Goal: Information Seeking & Learning: Find specific fact

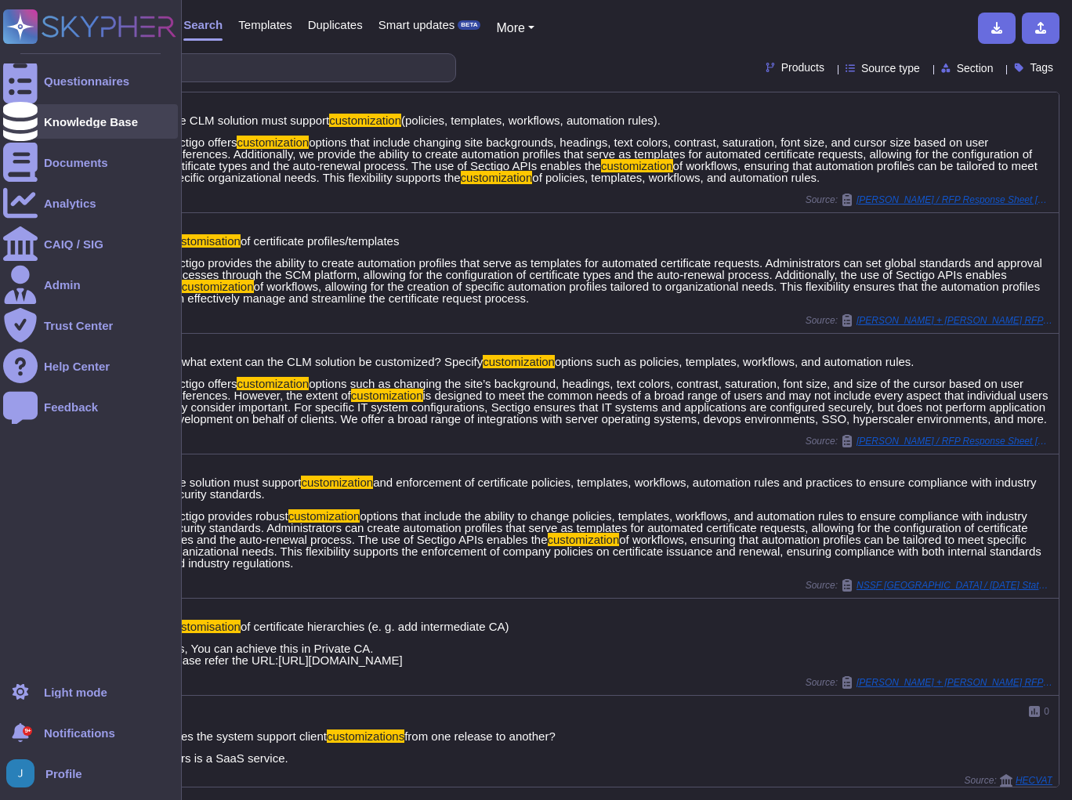
click at [78, 121] on div "Knowledge Base" at bounding box center [91, 122] width 94 height 12
click at [88, 90] on div "Questionnaires" at bounding box center [90, 80] width 175 height 34
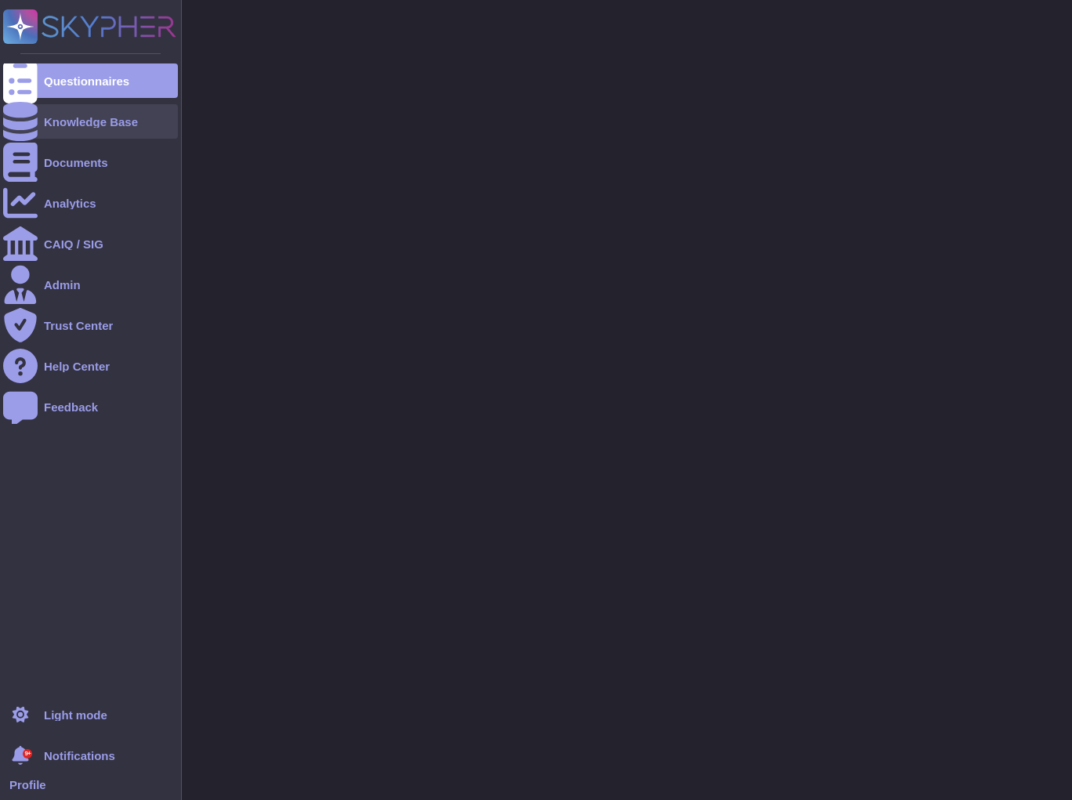
click at [88, 125] on div "Knowledge Base" at bounding box center [91, 122] width 94 height 12
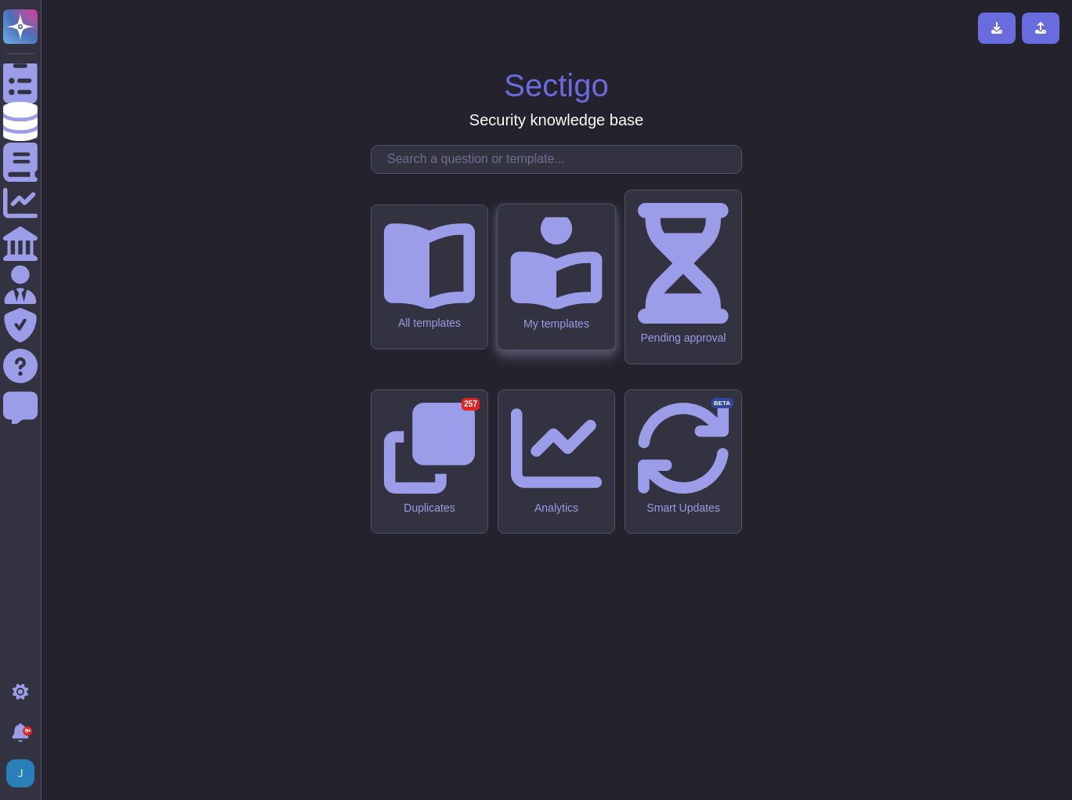
click at [553, 310] on icon at bounding box center [556, 261] width 92 height 97
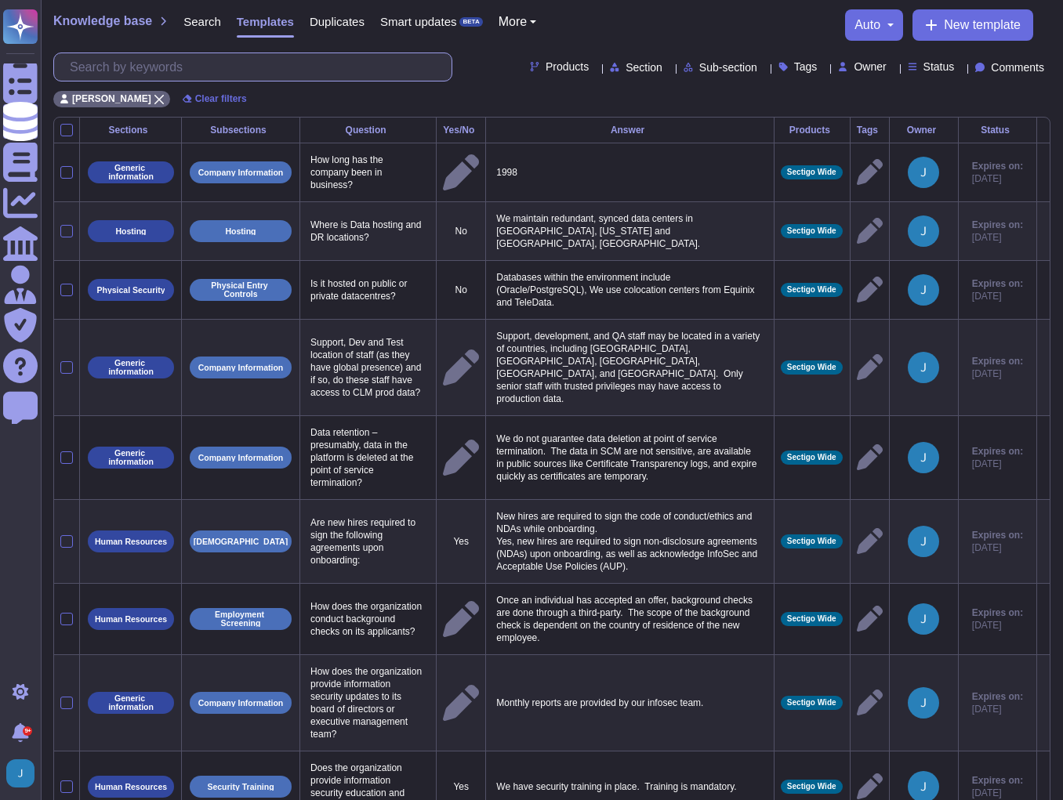
click at [148, 65] on input "text" at bounding box center [256, 66] width 389 height 27
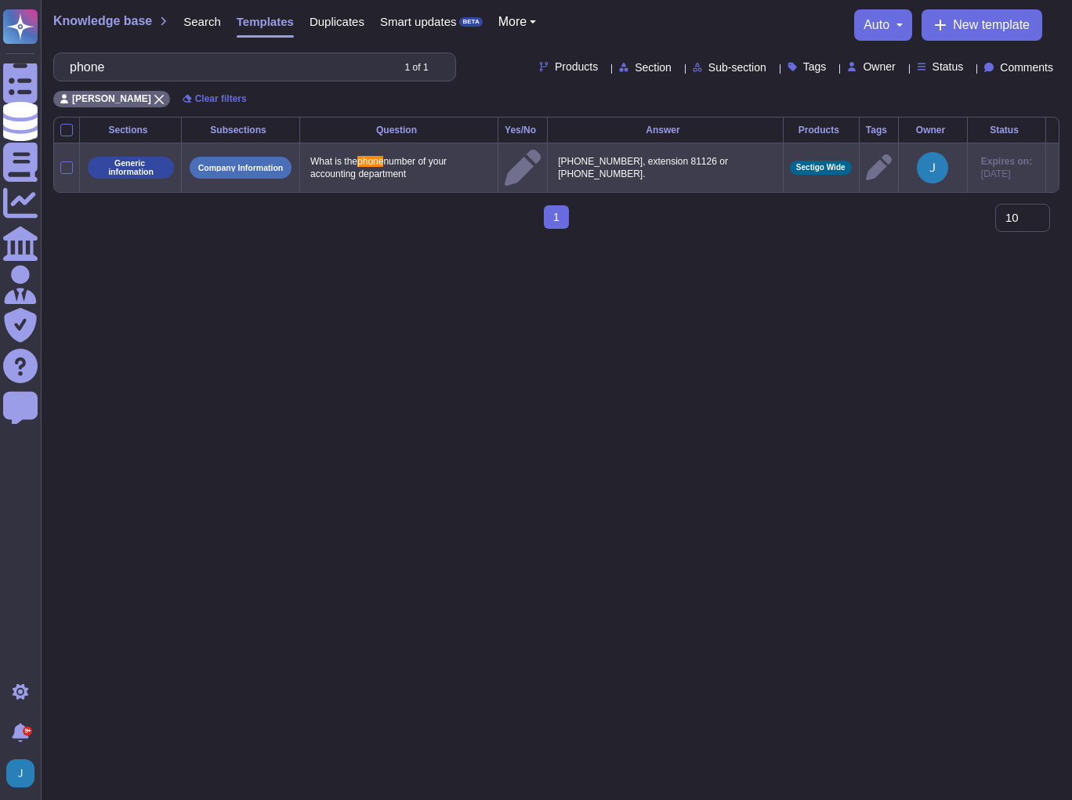
type input "phone"
drag, startPoint x: 624, startPoint y: 161, endPoint x: 542, endPoint y: 154, distance: 81.8
click at [542, 154] on tr "Generic information Company Information What is the phone number of your accoun…" at bounding box center [556, 167] width 1005 height 49
copy p "[PHONE_NUMBER]"
